Goal: Use online tool/utility: Utilize a website feature to perform a specific function

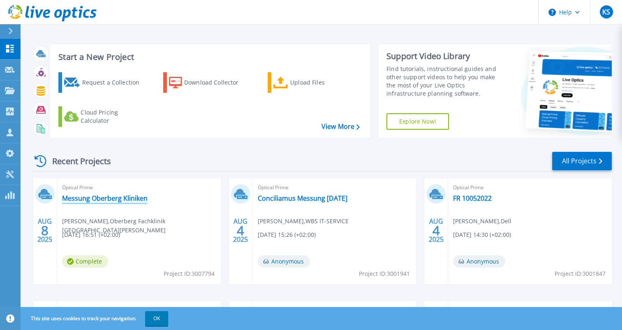
click at [114, 197] on link "Messung Oberberg Kliniken" at bounding box center [104, 198] width 85 height 8
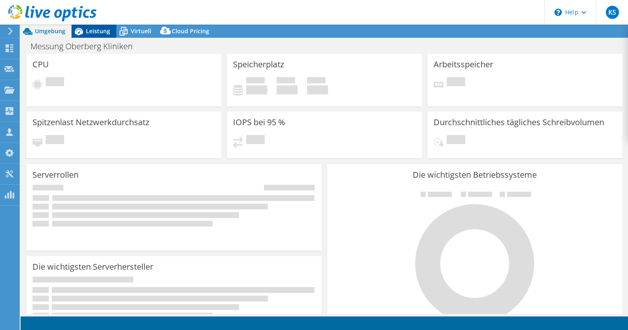
click at [95, 31] on span "Leistung" at bounding box center [98, 31] width 24 height 8
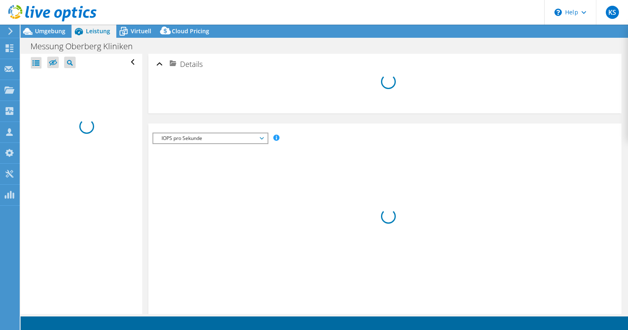
select select "USD"
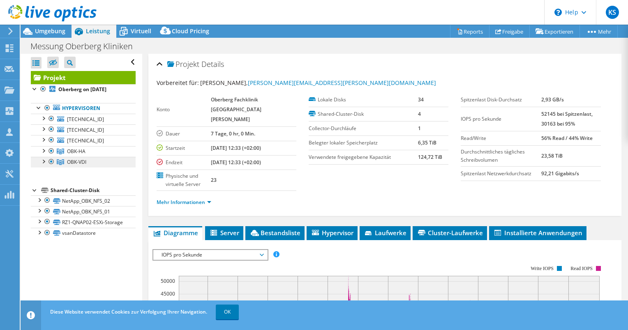
click at [76, 157] on link "OBK-VDI" at bounding box center [83, 151] width 105 height 11
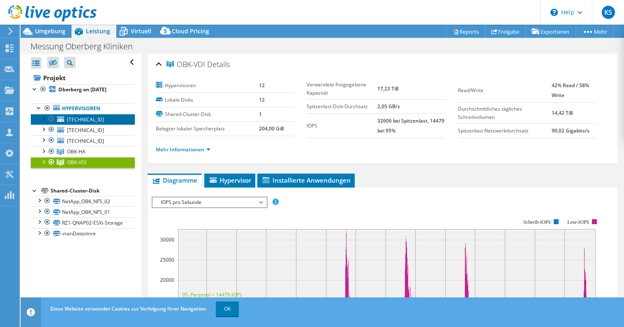
click at [92, 120] on span "[TECHNICAL_ID]" at bounding box center [85, 119] width 37 height 7
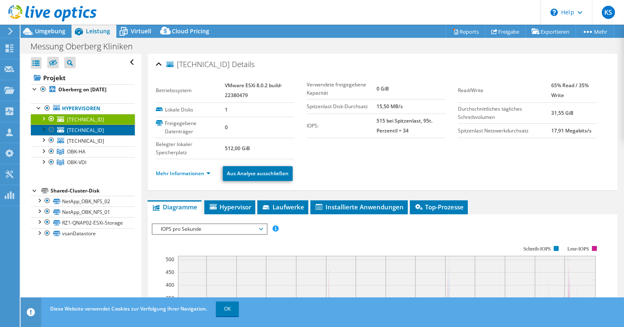
click at [93, 130] on span "[TECHNICAL_ID]" at bounding box center [85, 130] width 37 height 7
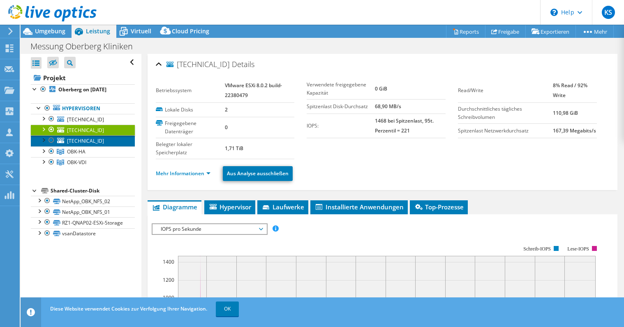
click at [85, 141] on span "[TECHNICAL_ID]" at bounding box center [85, 140] width 37 height 7
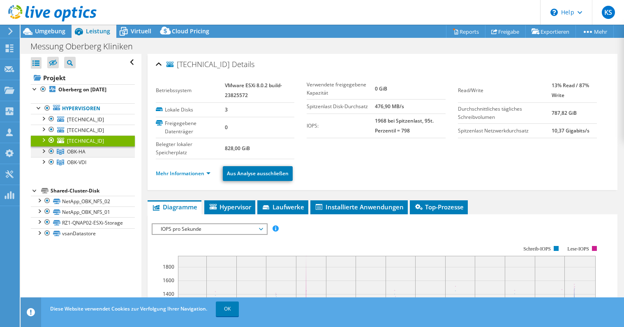
click at [45, 150] on div at bounding box center [43, 150] width 8 height 8
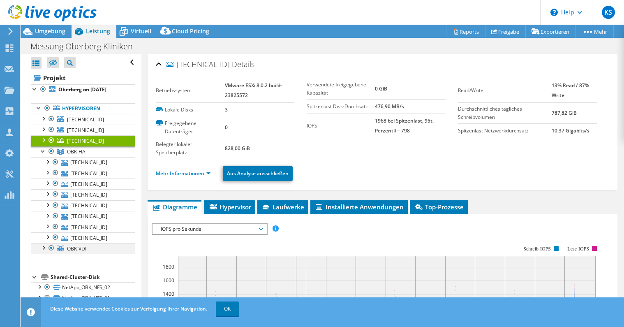
click at [43, 247] on div at bounding box center [43, 247] width 8 height 8
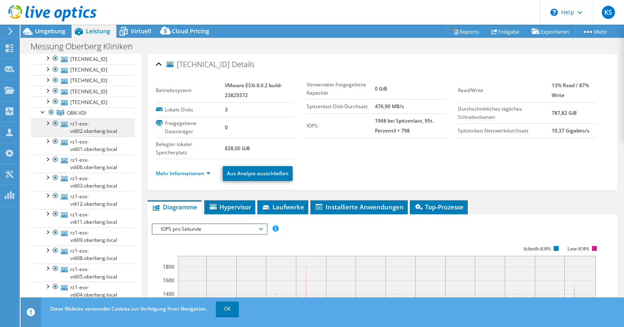
scroll to position [123, 0]
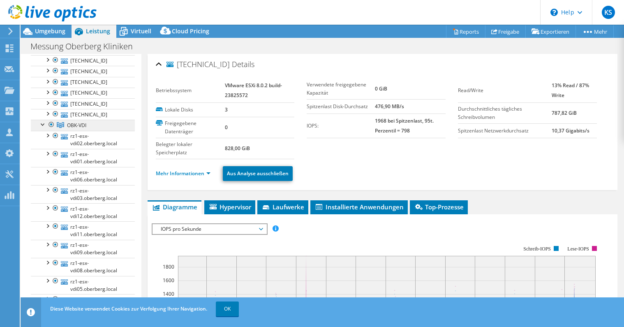
click at [85, 32] on span "OBK-VDI" at bounding box center [76, 28] width 18 height 7
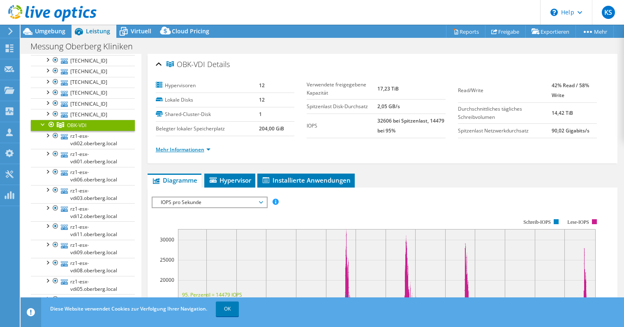
click at [178, 148] on link "Mehr Informationen" at bounding box center [183, 149] width 55 height 7
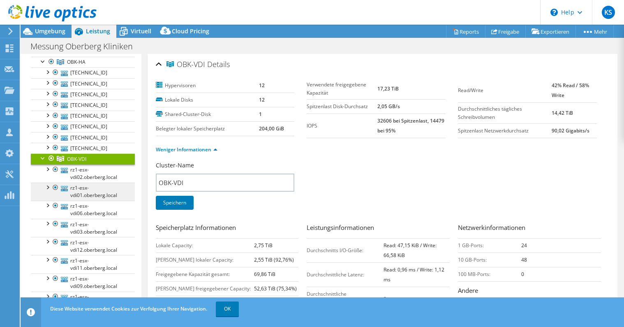
scroll to position [41, 0]
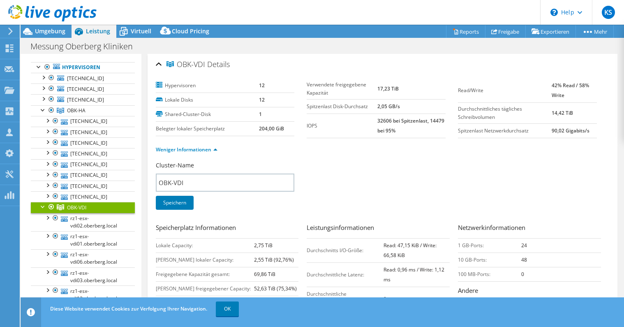
click at [52, 207] on div at bounding box center [51, 207] width 8 height 10
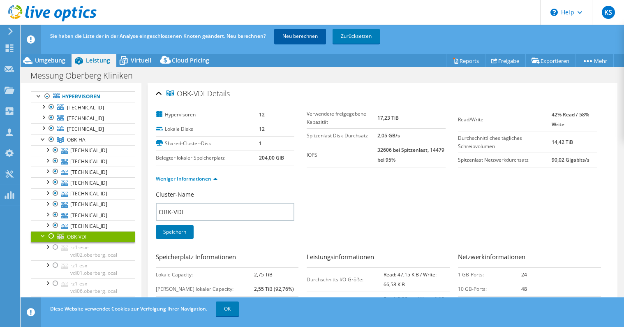
click at [286, 32] on link "Neu berechnen" at bounding box center [300, 36] width 52 height 15
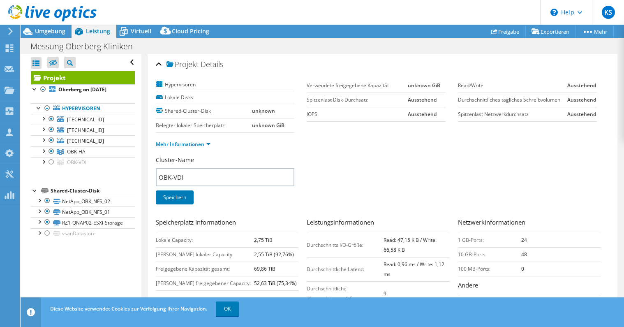
scroll to position [0, 0]
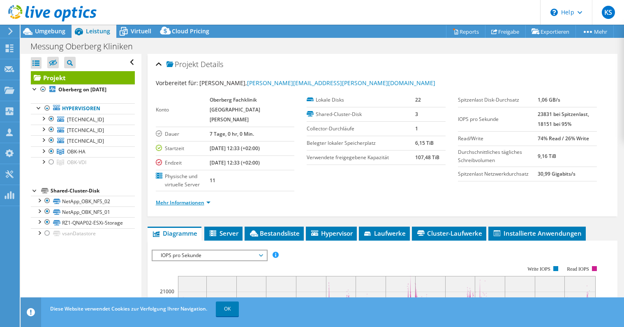
click at [197, 199] on link "Mehr Informationen" at bounding box center [183, 202] width 55 height 7
